Goal: Task Accomplishment & Management: Complete application form

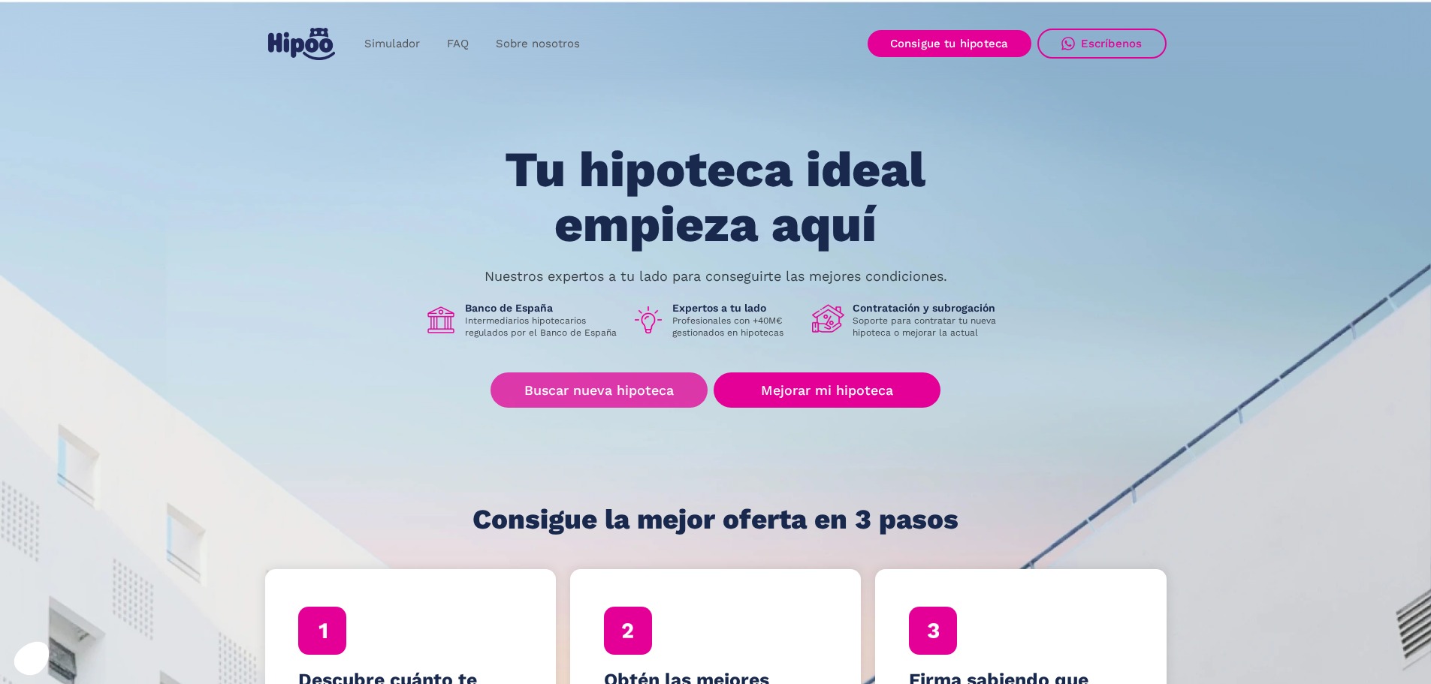
drag, startPoint x: 609, startPoint y: 391, endPoint x: 620, endPoint y: 391, distance: 10.5
click at [610, 392] on link "Buscar nueva hipoteca" at bounding box center [599, 390] width 217 height 35
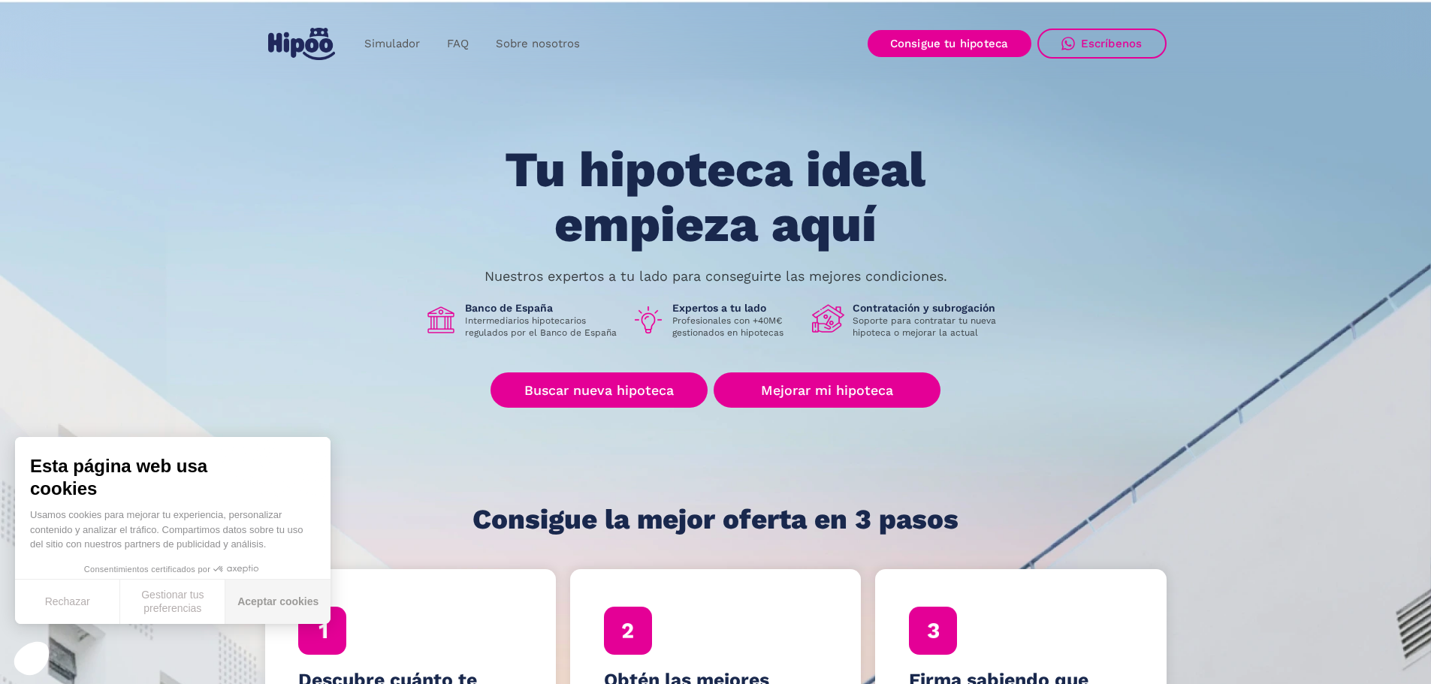
click at [269, 602] on button "Aceptar cookies" at bounding box center [277, 602] width 105 height 44
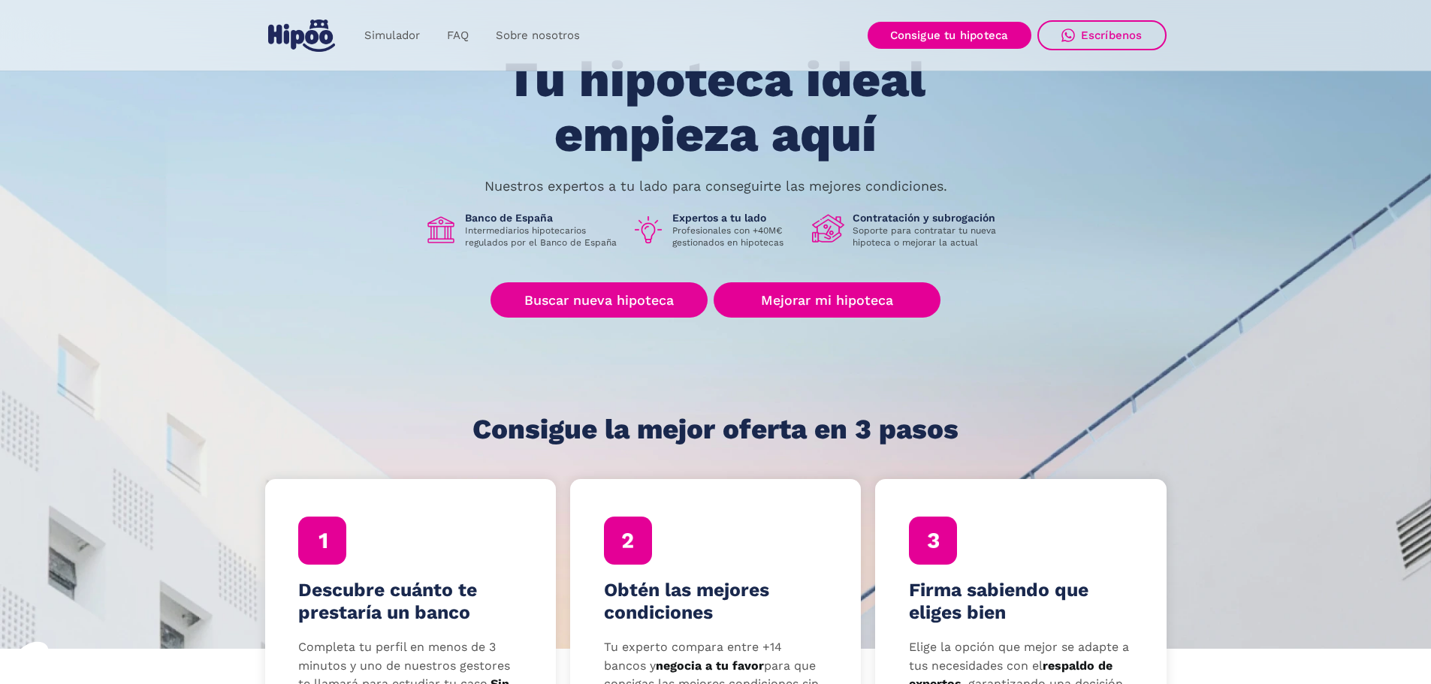
scroll to position [300, 0]
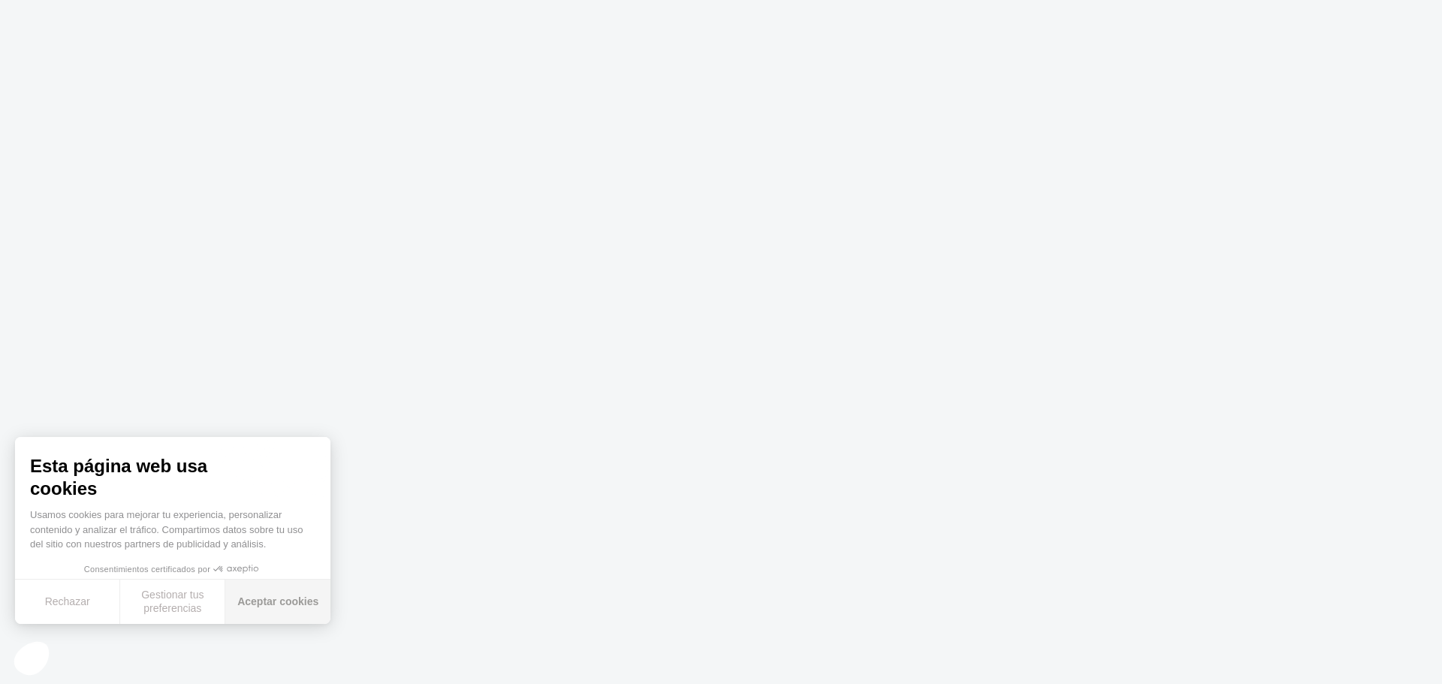
click at [251, 602] on button "Aceptar cookies" at bounding box center [277, 602] width 105 height 44
